Goal: Task Accomplishment & Management: Manage account settings

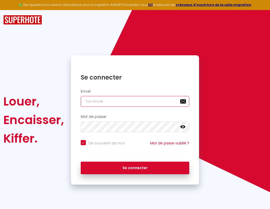
type input "s"
checkbox input "true"
type input "su"
checkbox input "true"
type input "sup"
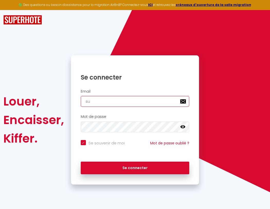
checkbox input "true"
type input "supe"
checkbox input "true"
type input "super"
checkbox input "true"
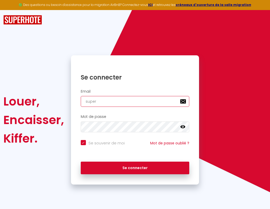
type input "superb"
checkbox input "true"
type input "superbo"
checkbox input "true"
type input "superbor"
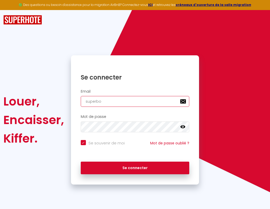
checkbox input "true"
type input "superbord"
checkbox input "true"
type input "superborde"
checkbox input "true"
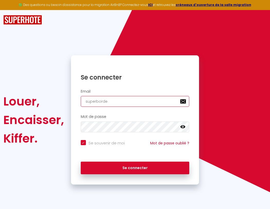
type input "superbordea"
checkbox input "true"
type input "superbordeau"
checkbox input "true"
type input "superbordeaux"
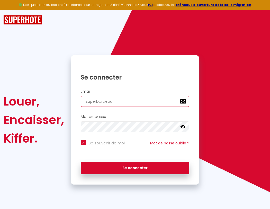
checkbox input "true"
type input "superbordeaux@"
checkbox input "true"
type input "superbordeaux@g"
checkbox input "true"
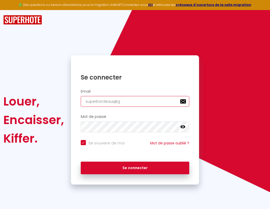
type input "superbordeaux@gm"
checkbox input "true"
type input "superbordeaux@gma"
checkbox input "true"
type input "superbordeaux@gmai"
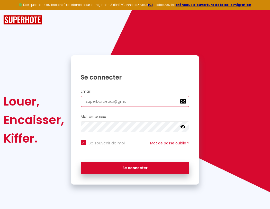
checkbox input "true"
type input "[EMAIL_ADDRESS]"
checkbox input "true"
type input "[EMAIL_ADDRESS]."
checkbox input "true"
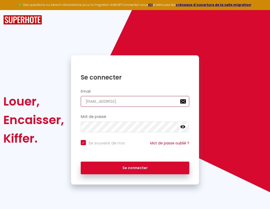
type input "superbordeaux@gmail.c"
checkbox input "true"
type input "[EMAIL_ADDRESS][DOMAIN_NAME]"
checkbox input "true"
type input "[EMAIL_ADDRESS][DOMAIN_NAME]"
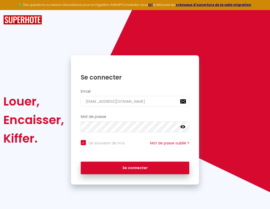
checkbox input "true"
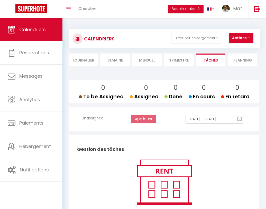
select select
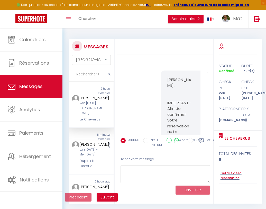
scroll to position [2592, 0]
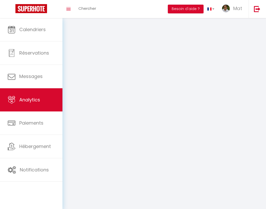
select select "2025"
select select "9"
